Goal: Information Seeking & Learning: Understand process/instructions

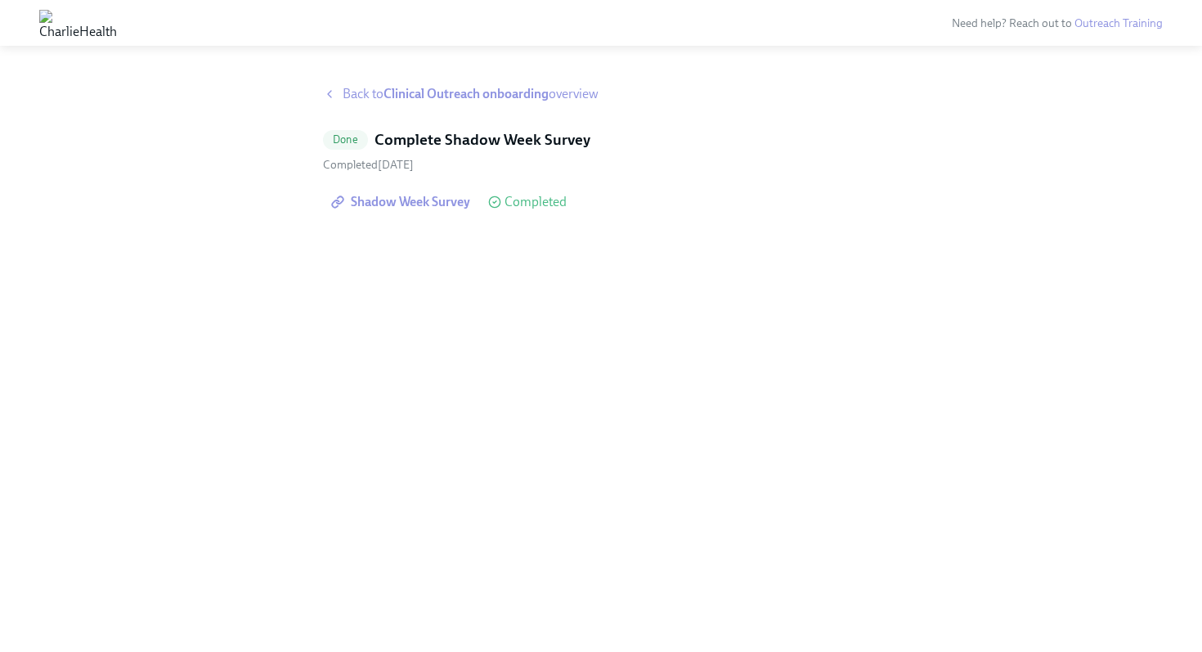
click at [406, 96] on strong "Clinical Outreach onboarding" at bounding box center [465, 94] width 165 height 16
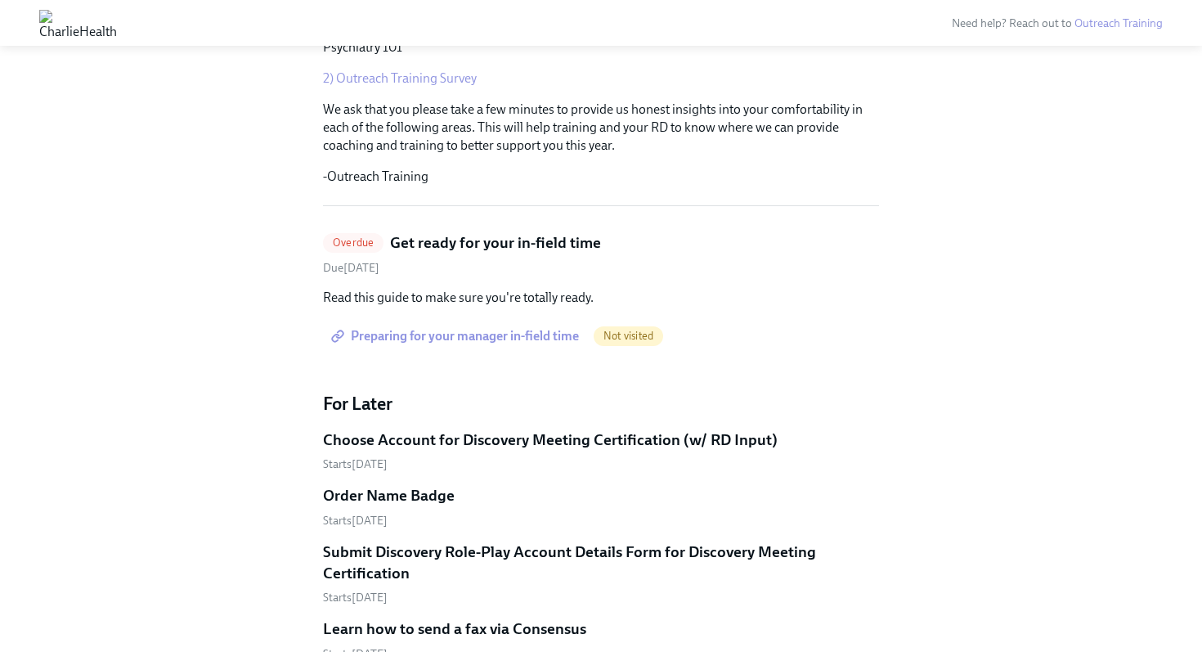
scroll to position [433, 0]
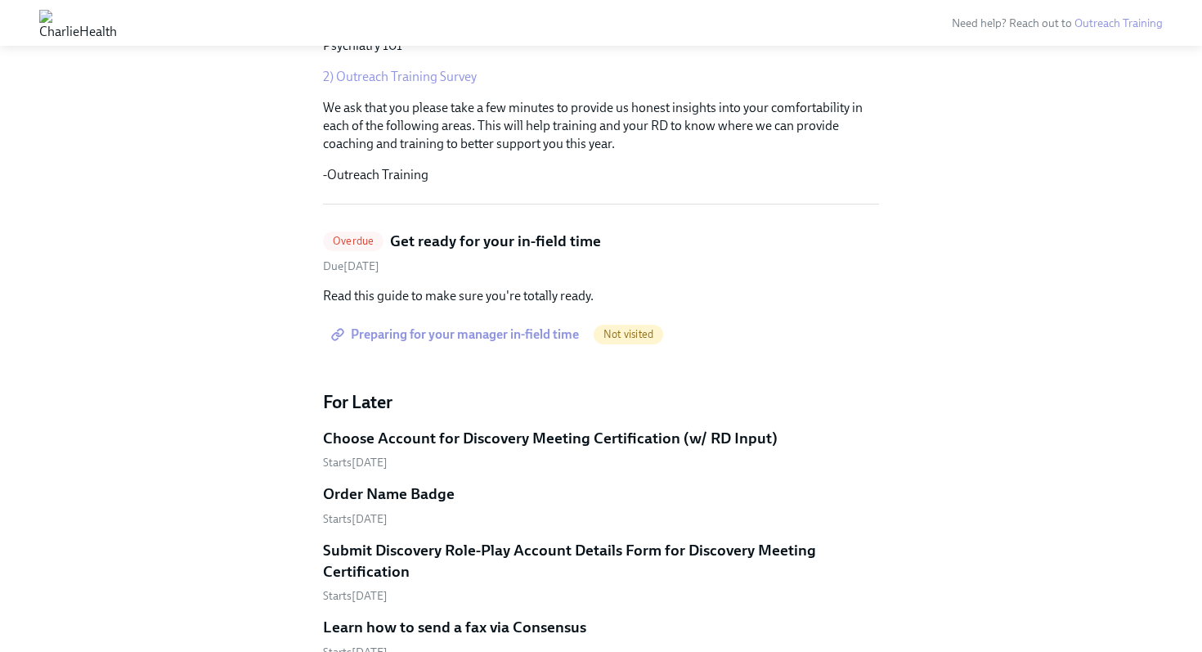
click at [531, 338] on span "Preparing for your manager in-field time" at bounding box center [456, 334] width 244 height 16
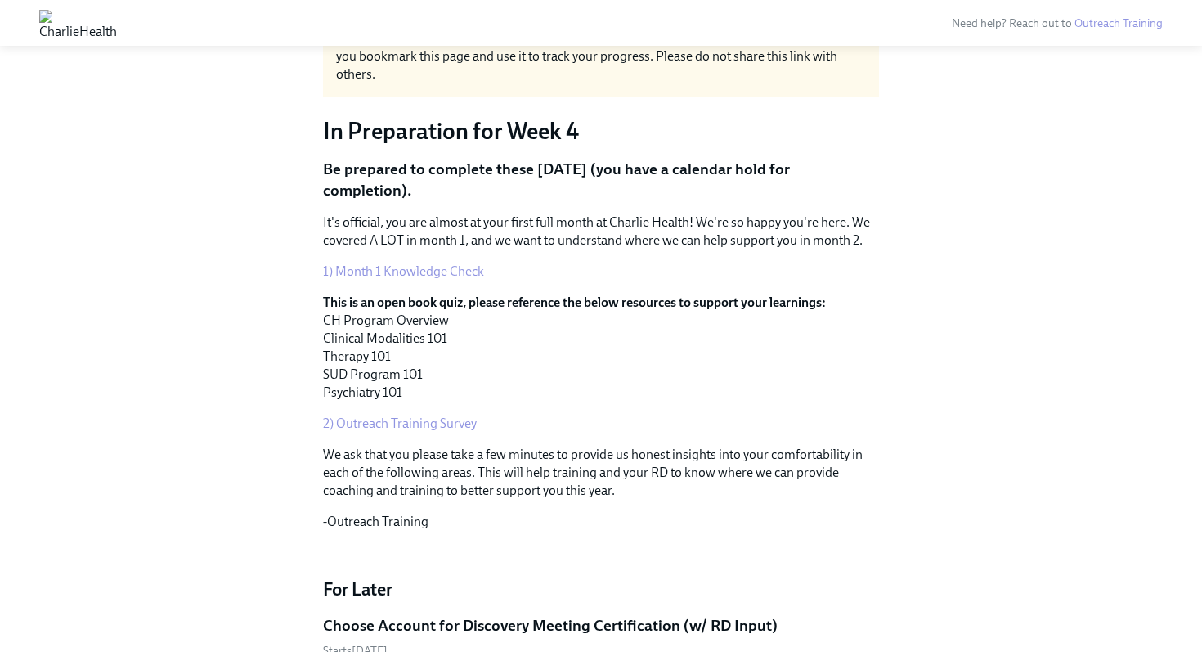
scroll to position [0, 0]
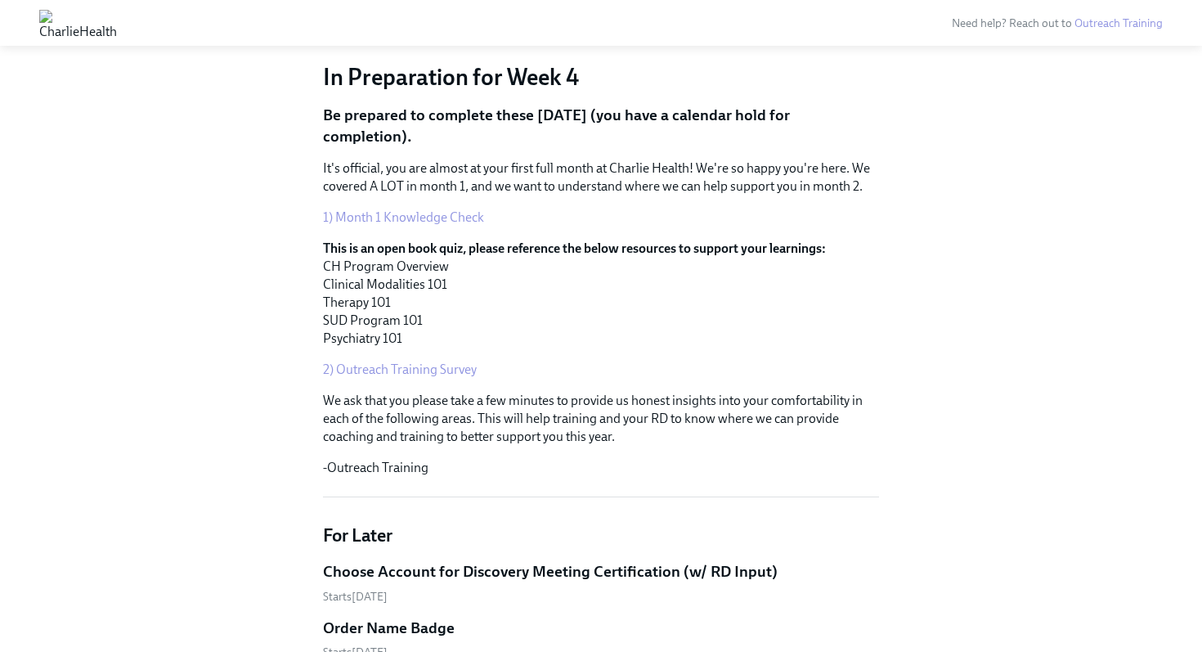
scroll to position [136, 0]
